Goal: Use online tool/utility: Utilize a website feature to perform a specific function

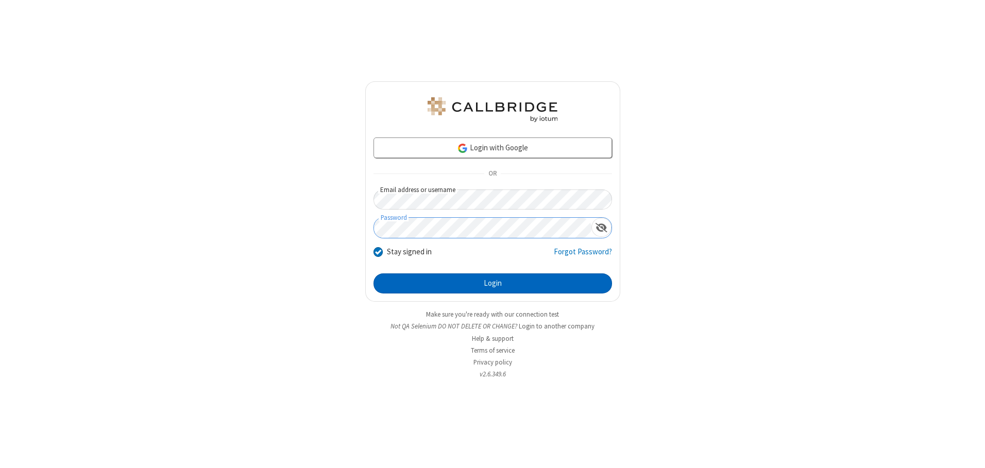
click at [492, 283] on button "Login" at bounding box center [492, 283] width 238 height 21
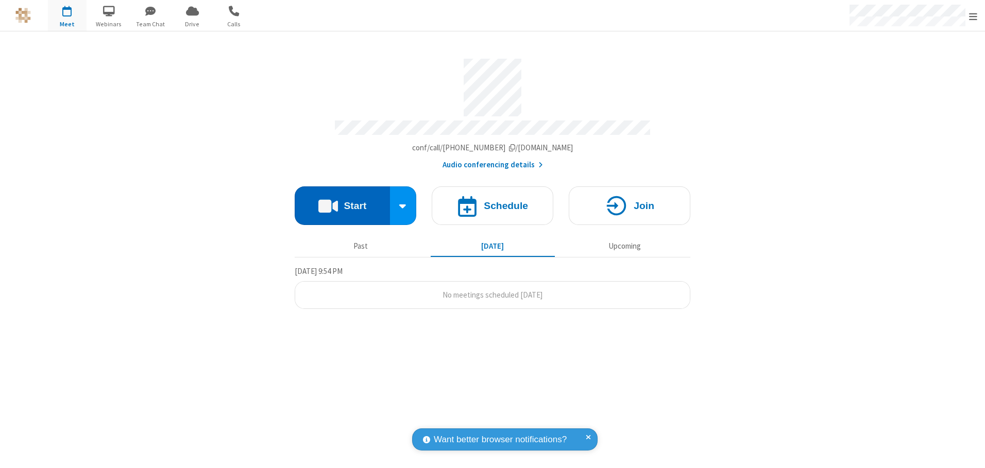
click at [342, 202] on button "Start" at bounding box center [342, 205] width 95 height 39
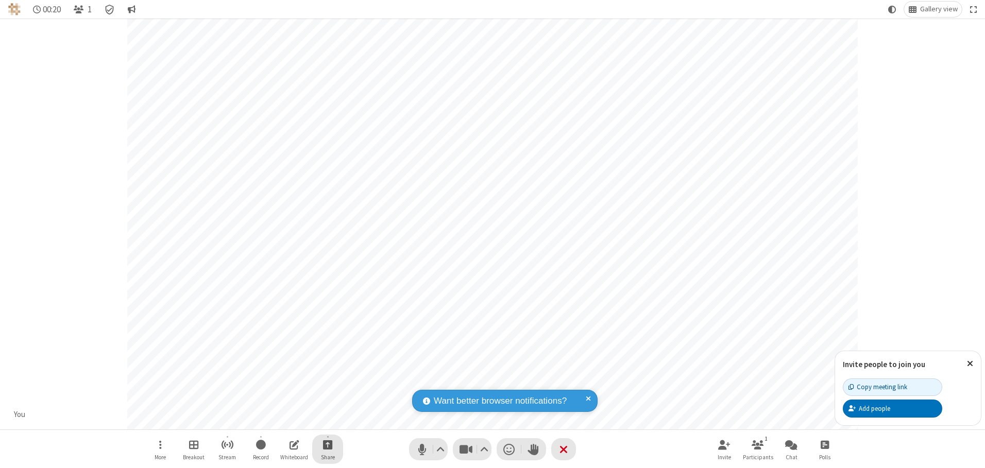
click at [328, 444] on span "Start sharing" at bounding box center [328, 444] width 10 height 13
click at [286, 402] on span "Present files & media" at bounding box center [286, 402] width 12 height 9
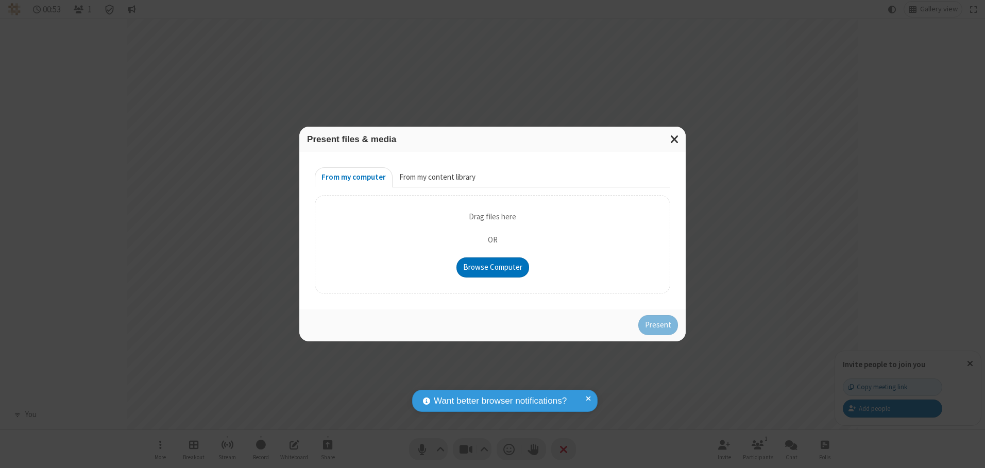
click at [436, 177] on button "From my content library" at bounding box center [437, 177] width 90 height 21
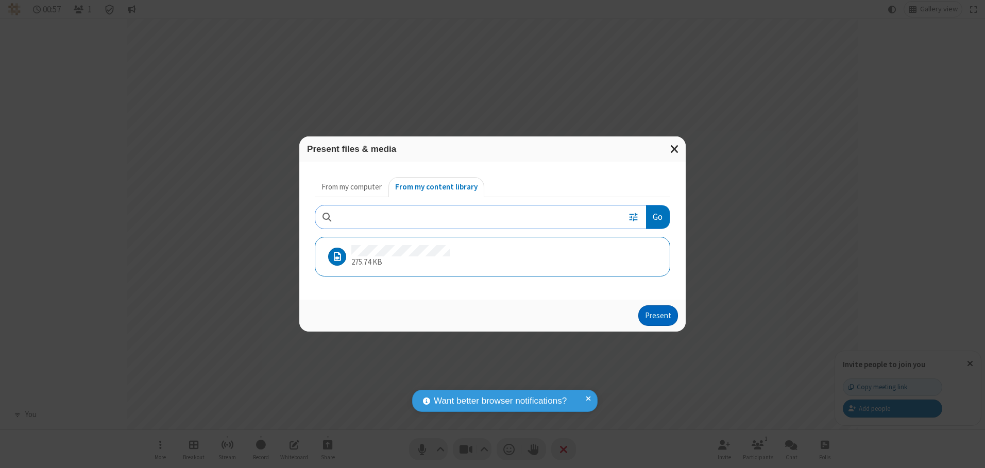
click at [659, 315] on button "Present" at bounding box center [658, 315] width 40 height 21
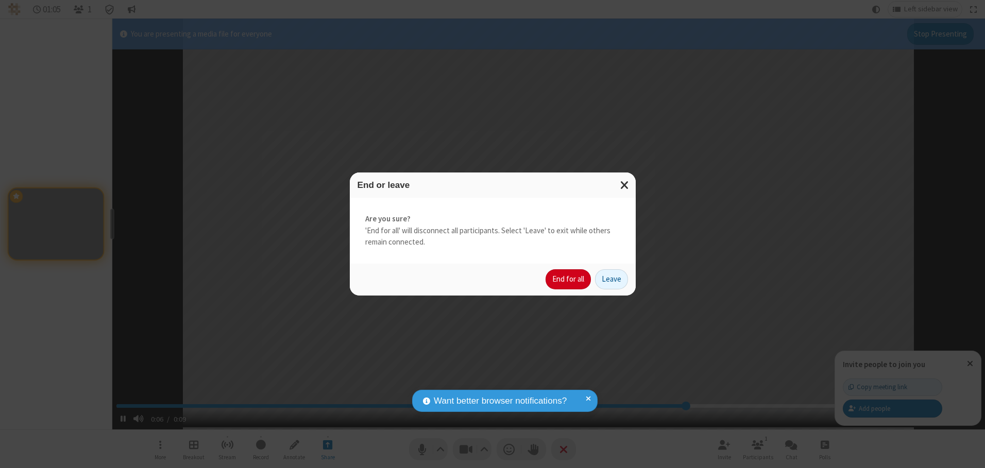
type input "7.191623"
click at [569, 279] on button "End for all" at bounding box center [567, 279] width 45 height 21
